Goal: Information Seeking & Learning: Learn about a topic

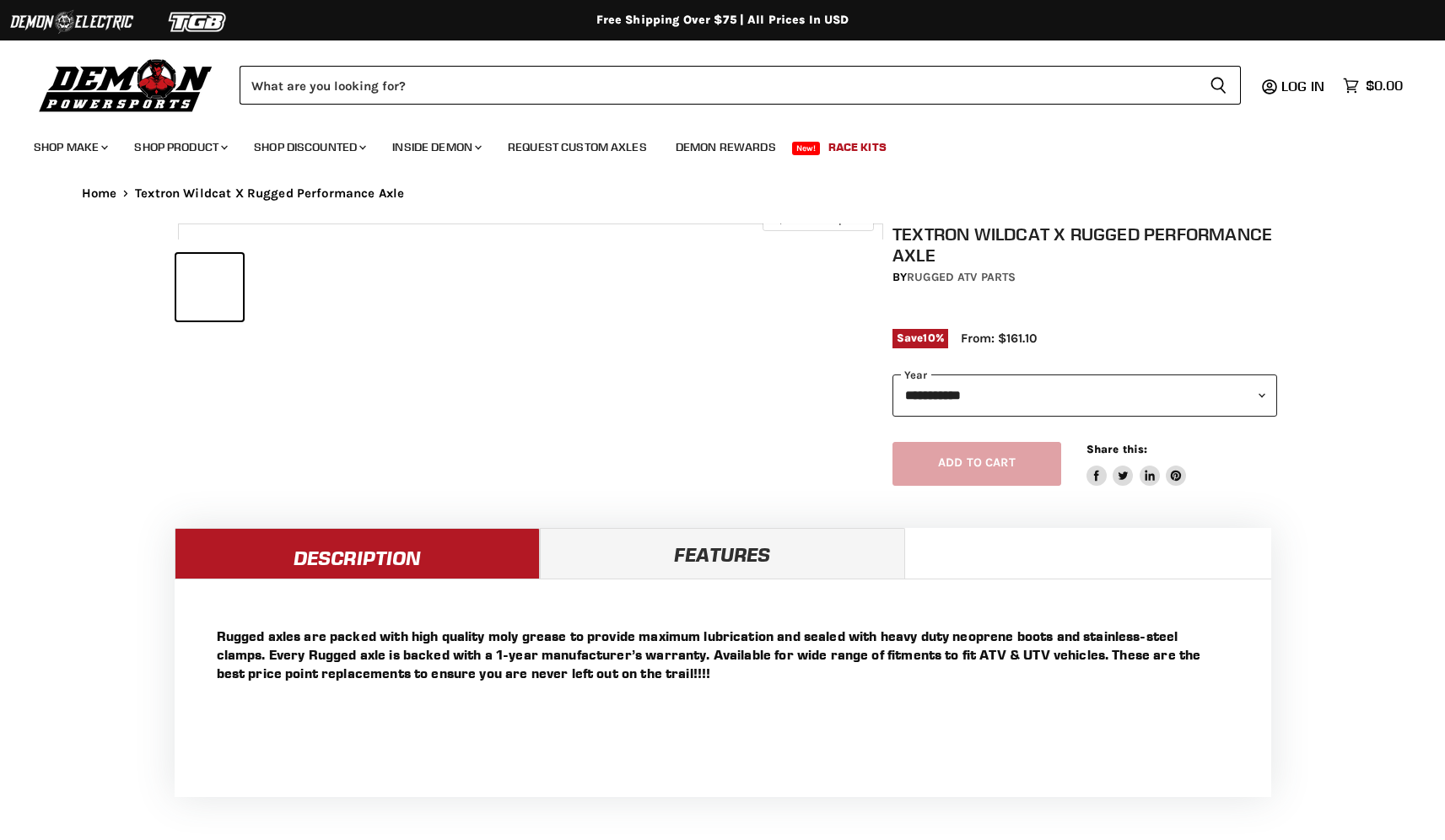
select select "******"
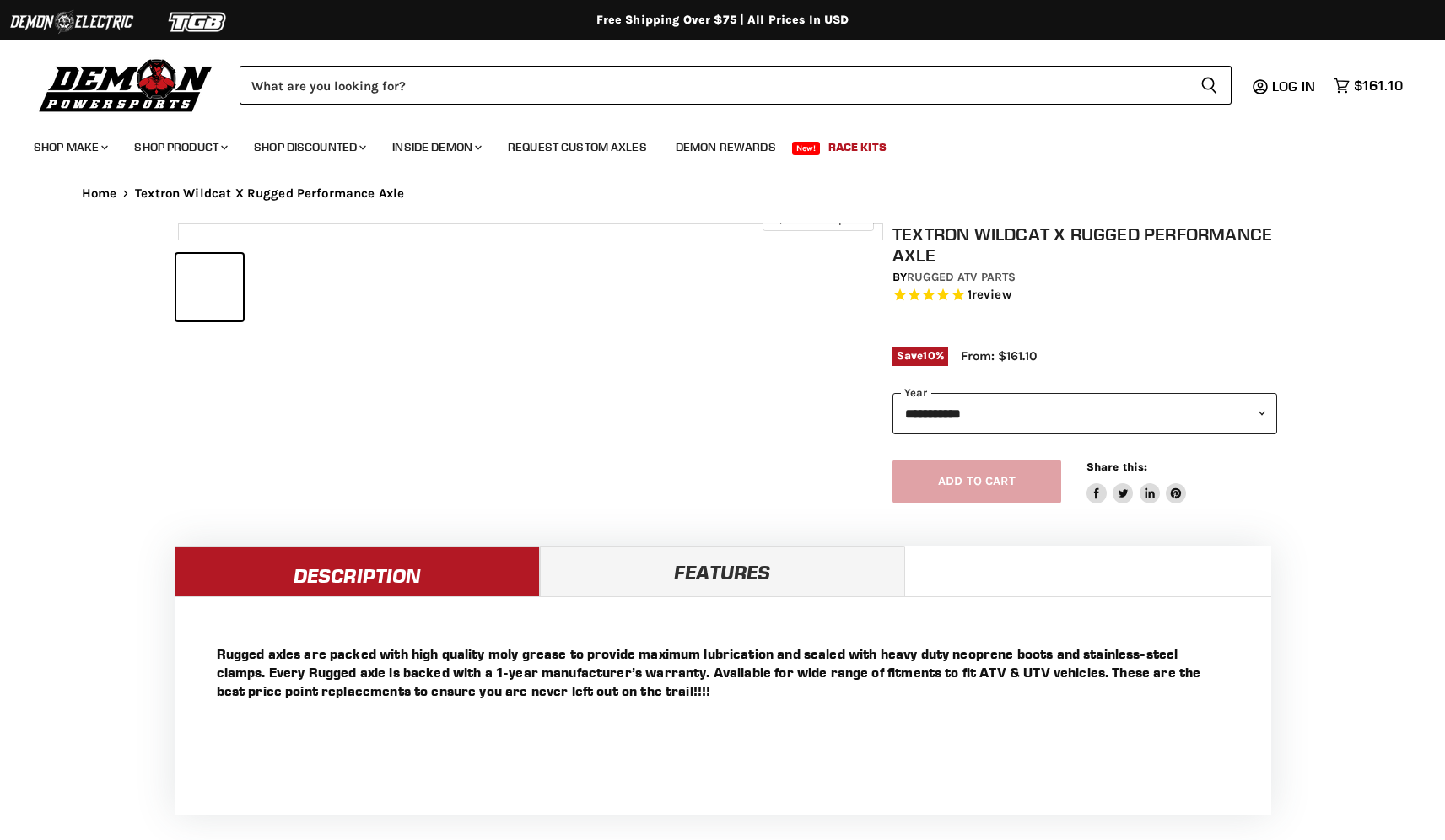
select select "******"
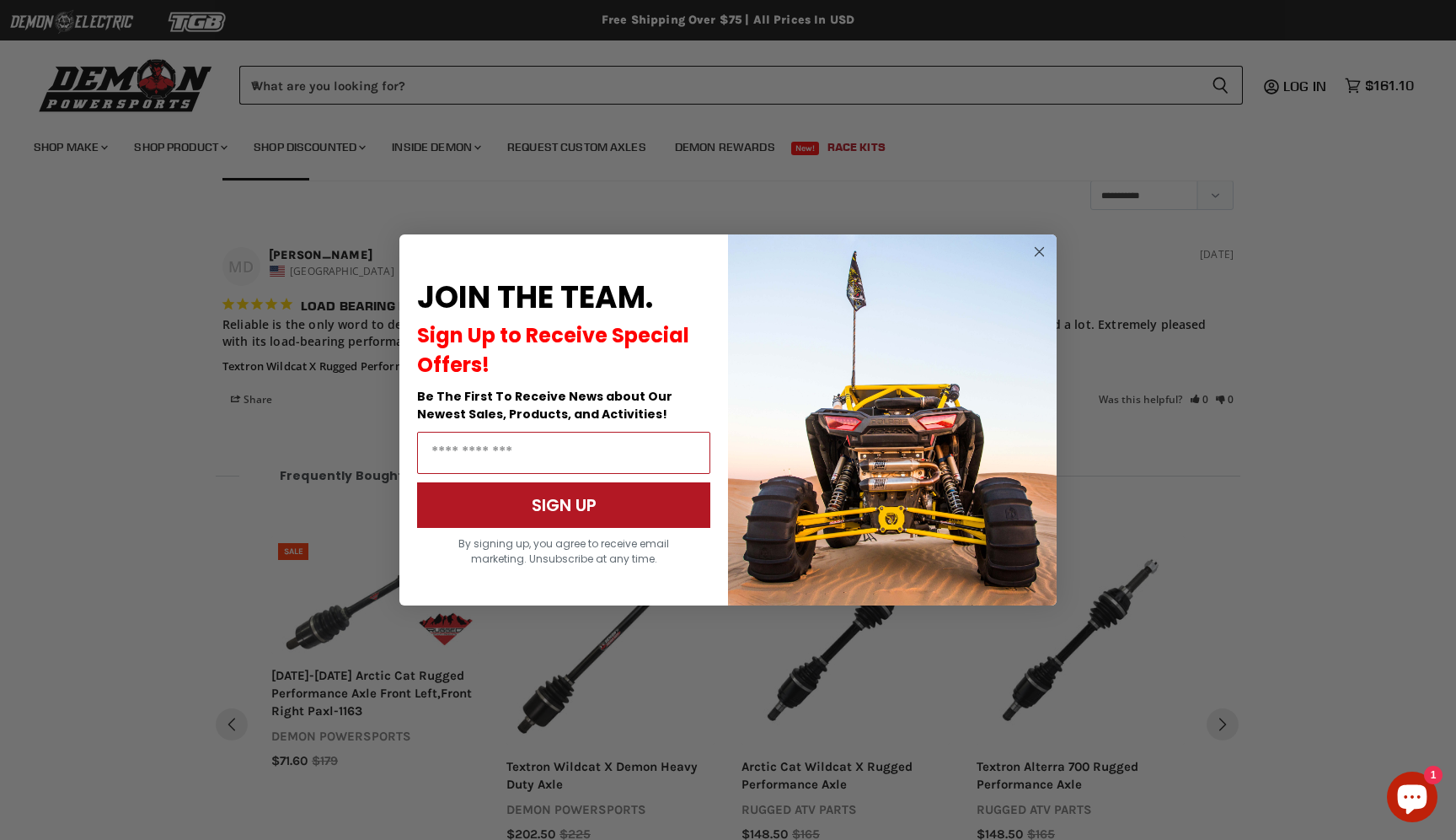
scroll to position [1351, 0]
